Goal: Information Seeking & Learning: Learn about a topic

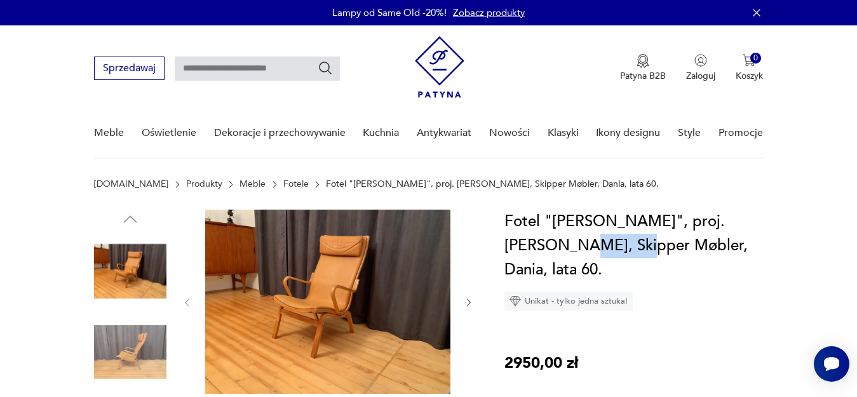
drag, startPoint x: 562, startPoint y: 250, endPoint x: 503, endPoint y: 245, distance: 60.0
copy h1 "Skipper"
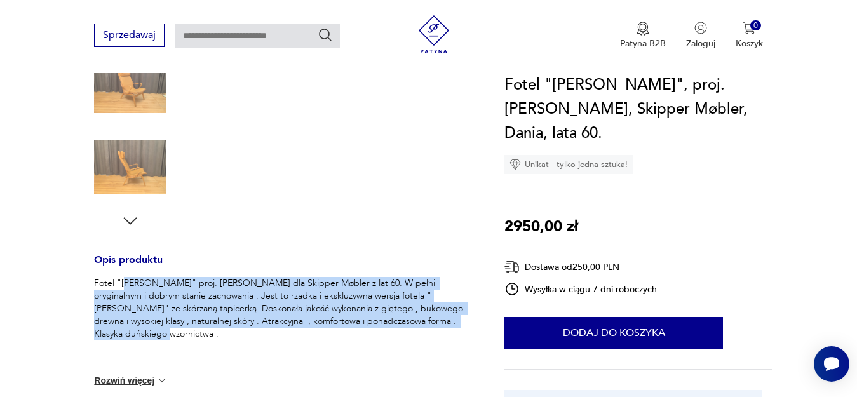
drag, startPoint x: 415, startPoint y: 320, endPoint x: 125, endPoint y: 276, distance: 293.7
click at [125, 277] on p "Fotel "[PERSON_NAME]" proj. [PERSON_NAME] dla Skipper Møbler z lat 60. W pełni …" at bounding box center [284, 309] width 380 height 64
